Goal: Information Seeking & Learning: Learn about a topic

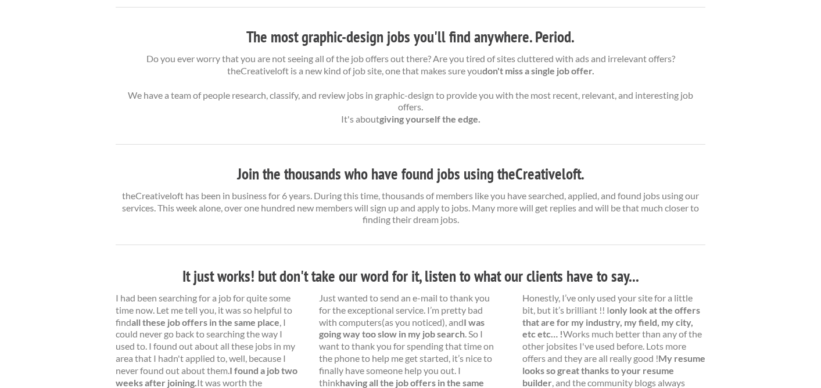
scroll to position [412, 0]
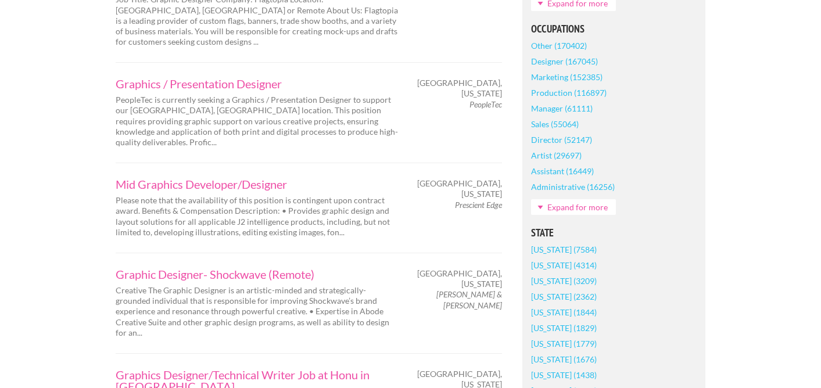
scroll to position [580, 0]
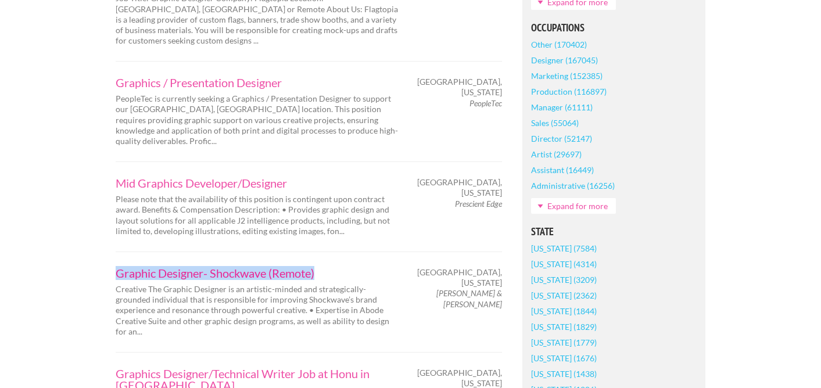
drag, startPoint x: 113, startPoint y: 230, endPoint x: 322, endPoint y: 235, distance: 209.7
click at [322, 267] on div "Graphic Designer- Shockwave (Remote) Creative The Graphic Designer is an artist…" at bounding box center [258, 302] width 305 height 70
copy link "Graphic Designer- Shockwave (Remote)"
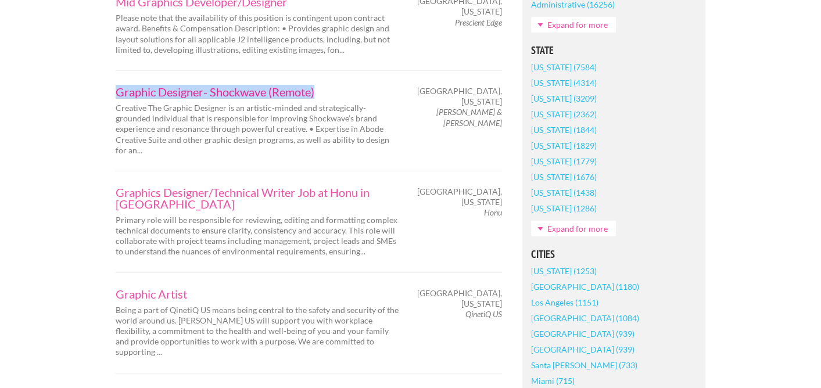
scroll to position [763, 0]
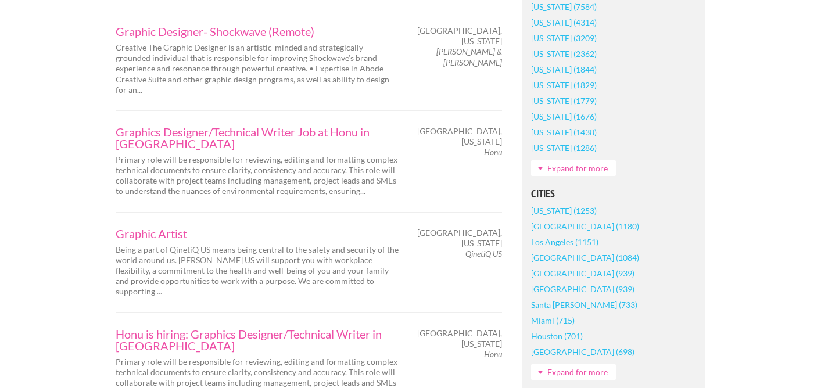
scroll to position [825, 0]
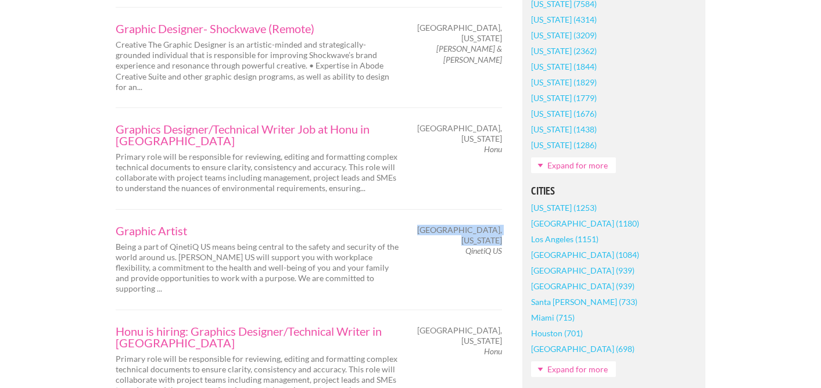
drag, startPoint x: 465, startPoint y: 197, endPoint x: 502, endPoint y: 198, distance: 37.2
click at [502, 225] on div "Huntsville, Alabama QinetiQ US" at bounding box center [462, 241] width 102 height 32
drag, startPoint x: 502, startPoint y: 198, endPoint x: 469, endPoint y: 198, distance: 32.5
click at [469, 225] on div "Huntsville, Alabama QinetiQ US" at bounding box center [462, 241] width 102 height 32
click at [466, 246] on em "QinetiQ US" at bounding box center [483, 251] width 37 height 10
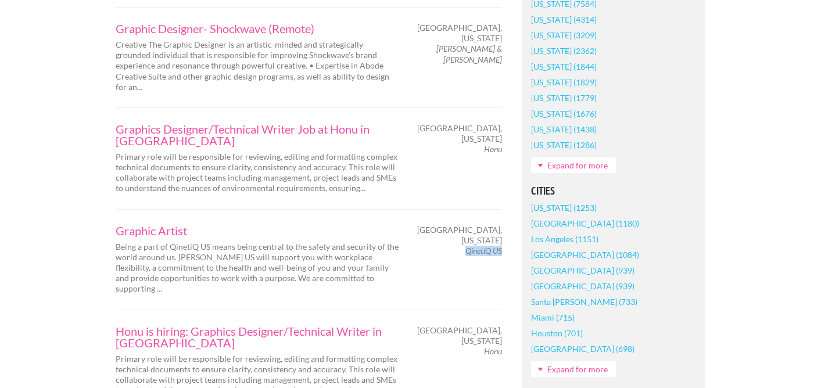
drag, startPoint x: 466, startPoint y: 200, endPoint x: 500, endPoint y: 197, distance: 33.8
click at [500, 246] on em "QinetiQ US" at bounding box center [483, 251] width 37 height 10
copy em "QinetiQ US"
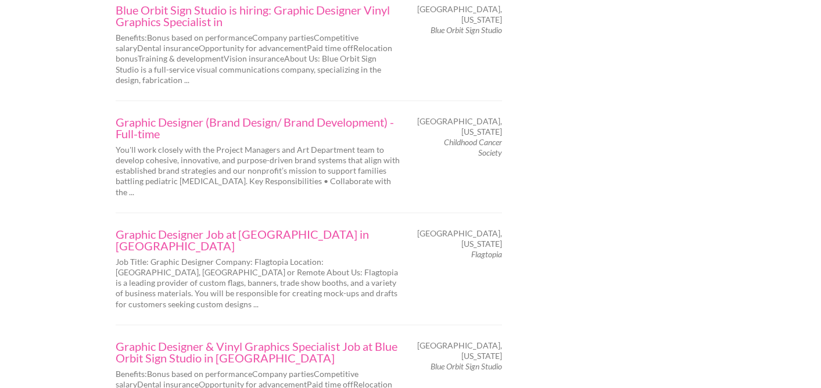
scroll to position [1933, 0]
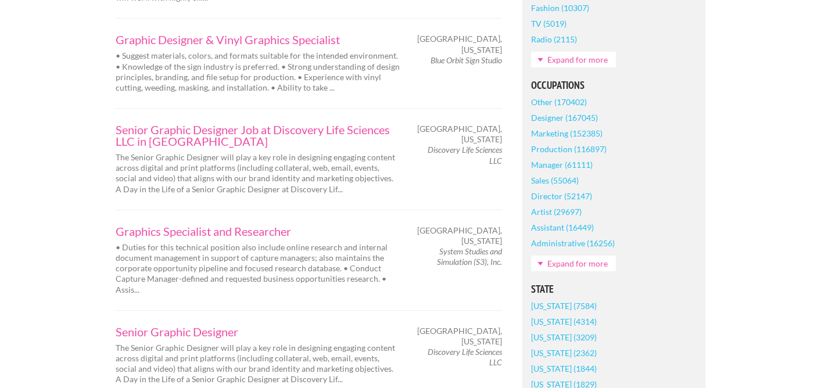
scroll to position [523, 0]
drag, startPoint x: 437, startPoint y: 229, endPoint x: 501, endPoint y: 242, distance: 64.5
click at [500, 246] on em "System Studies and Simulation (S3), Inc." at bounding box center [469, 256] width 65 height 20
copy em "System Studies and Simulation (S3), Inc"
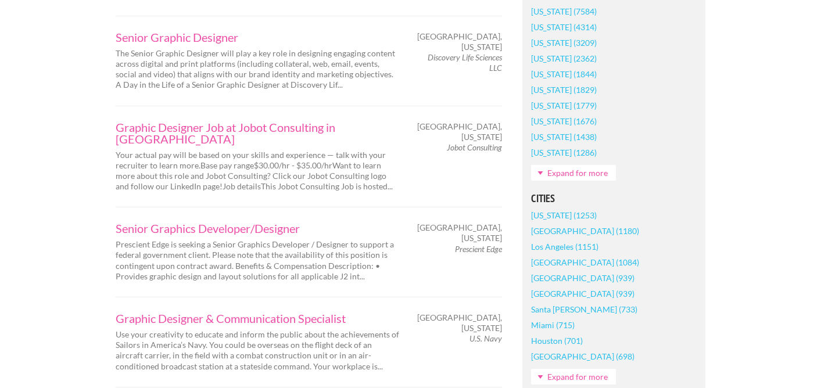
scroll to position [818, 0]
drag, startPoint x: 447, startPoint y: 125, endPoint x: 501, endPoint y: 127, distance: 54.6
click at [501, 141] on em "Jobot Consulting" at bounding box center [474, 146] width 55 height 10
copy em "Jobot Consulting"
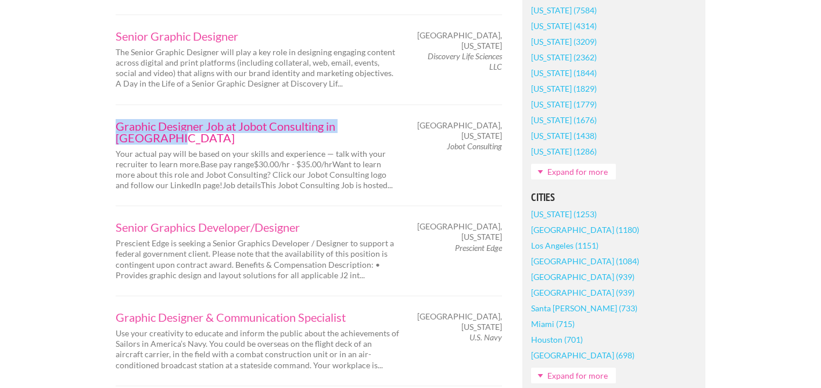
drag, startPoint x: 112, startPoint y: 105, endPoint x: 390, endPoint y: 100, distance: 278.3
click at [390, 120] on div "Graphic Designer Job at Jobot Consulting in Huntsville Your actual pay will be …" at bounding box center [258, 155] width 305 height 71
copy link "Graphic Designer Job at Jobot Consulting in Huntsville"
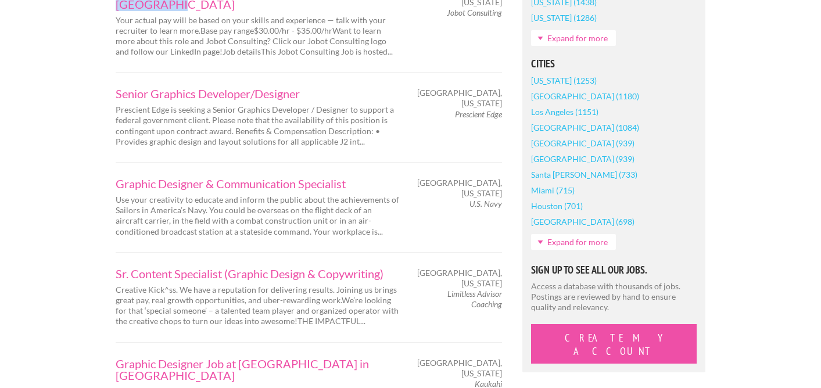
scroll to position [937, 0]
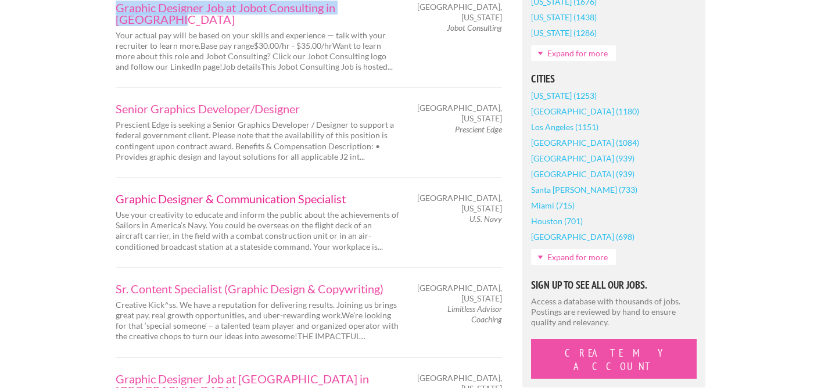
click at [307, 193] on link "Graphic Designer & Communication Specialist" at bounding box center [258, 199] width 285 height 12
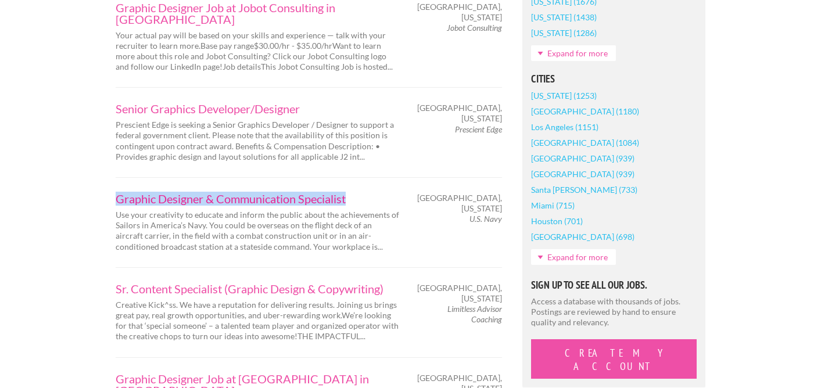
drag, startPoint x: 107, startPoint y: 167, endPoint x: 348, endPoint y: 161, distance: 241.1
click at [348, 193] on div "Graphic Designer & Communication Specialist Use your creativity to educate and …" at bounding box center [258, 222] width 305 height 59
copy link "Graphic Designer & Communication Specialist"
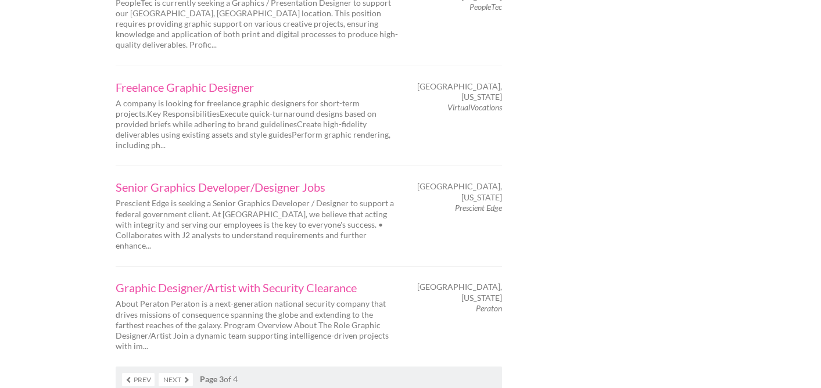
scroll to position [1914, 0]
click at [168, 371] on link "Next" at bounding box center [176, 377] width 34 height 13
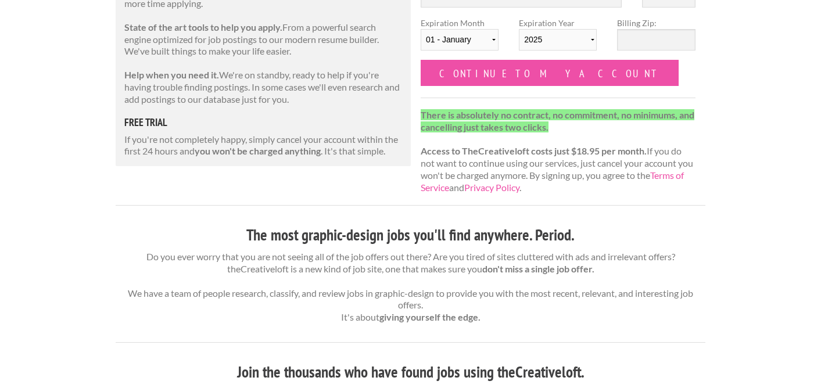
scroll to position [216, 0]
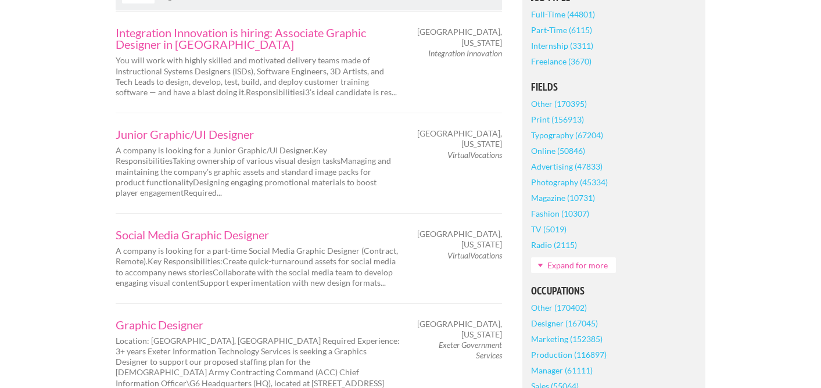
scroll to position [314, 0]
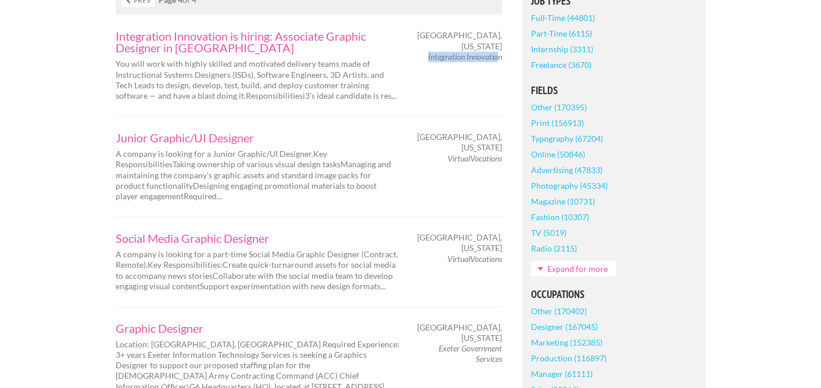
drag, startPoint x: 428, startPoint y: 58, endPoint x: 496, endPoint y: 59, distance: 68.6
click at [496, 59] on em "Integration Innovation" at bounding box center [465, 57] width 74 height 10
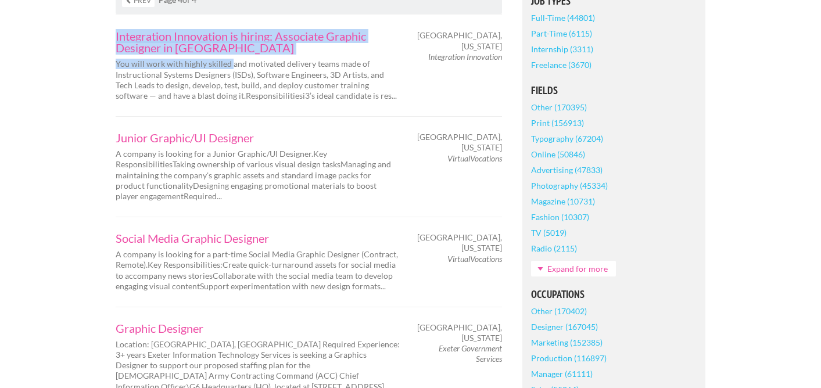
drag, startPoint x: 112, startPoint y: 35, endPoint x: 227, endPoint y: 56, distance: 116.4
click at [228, 58] on div "Integration Innovation is hiring: Associate Graphic Designer in [GEOGRAPHIC_DAT…" at bounding box center [258, 65] width 305 height 71
copy div "Integration Innovation is hiring: Associate Graphic Designer in [GEOGRAPHIC_DAT…"
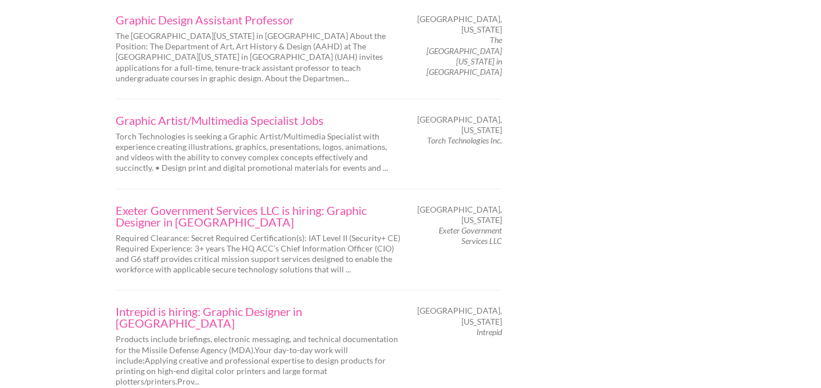
scroll to position [1956, 0]
